Goal: Task Accomplishment & Management: Use online tool/utility

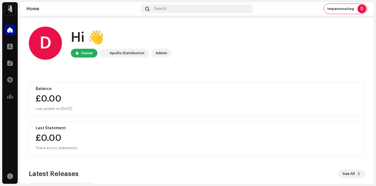
click at [8, 14] on img at bounding box center [9, 9] width 11 height 11
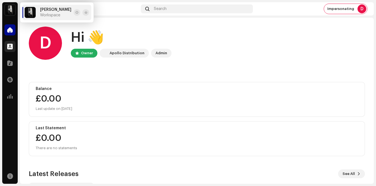
click at [14, 45] on div at bounding box center [9, 46] width 11 height 11
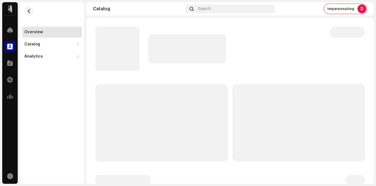
click at [10, 8] on img at bounding box center [9, 9] width 11 height 11
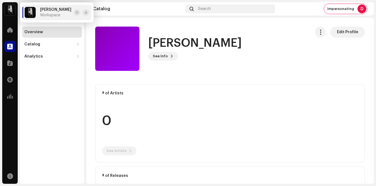
click at [239, 72] on catalog-labels-details-overview "[PERSON_NAME] Edit Profile [PERSON_NAME] See Info Edit Profile Edit Profile # o…" at bounding box center [229, 189] width 287 height 342
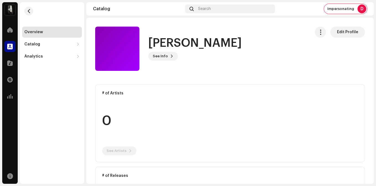
click at [12, 70] on div "Catalog" at bounding box center [9, 62] width 15 height 15
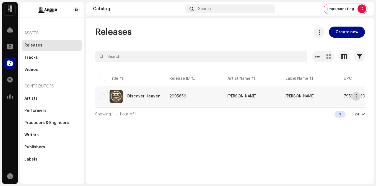
click at [359, 95] on button "button" at bounding box center [355, 96] width 9 height 9
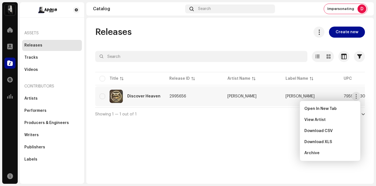
click at [246, 107] on table "Title Release ID Artist Name Label Name UPC Creation Date Tracks Duration Disco…" at bounding box center [333, 89] width 476 height 36
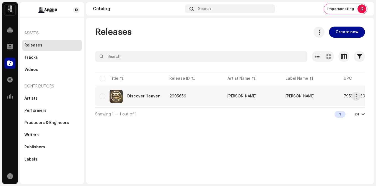
click at [263, 91] on td "[PERSON_NAME]" at bounding box center [252, 96] width 58 height 20
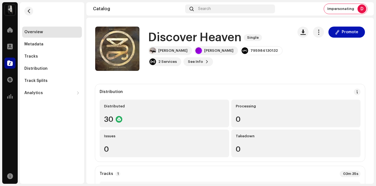
click at [344, 34] on span "Promote" at bounding box center [349, 32] width 17 height 11
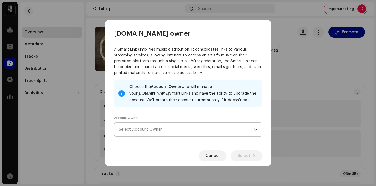
click at [178, 126] on span "Select Account Owner" at bounding box center [186, 129] width 135 height 14
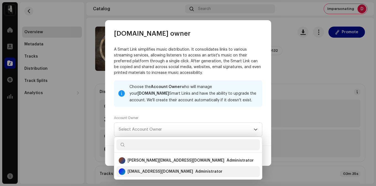
click at [177, 174] on div "[EMAIL_ADDRESS][DOMAIN_NAME] Administrator" at bounding box center [188, 171] width 139 height 13
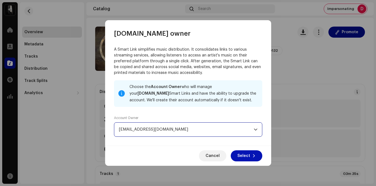
click at [249, 155] on span "Select" at bounding box center [243, 155] width 13 height 11
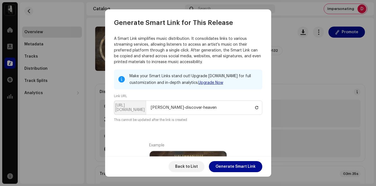
click at [242, 172] on div "Back to List Generate Smart Link" at bounding box center [188, 166] width 166 height 20
click at [227, 168] on span "Generate Smart Link" at bounding box center [235, 166] width 40 height 11
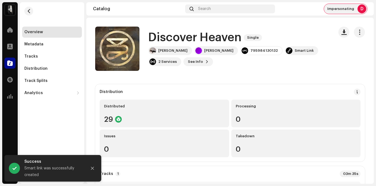
click at [344, 9] on span "Impersonating" at bounding box center [340, 9] width 27 height 4
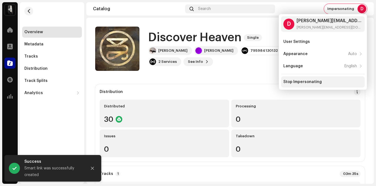
click at [309, 80] on div "Stop Impersonating" at bounding box center [302, 82] width 38 height 4
